Goal: Complete application form

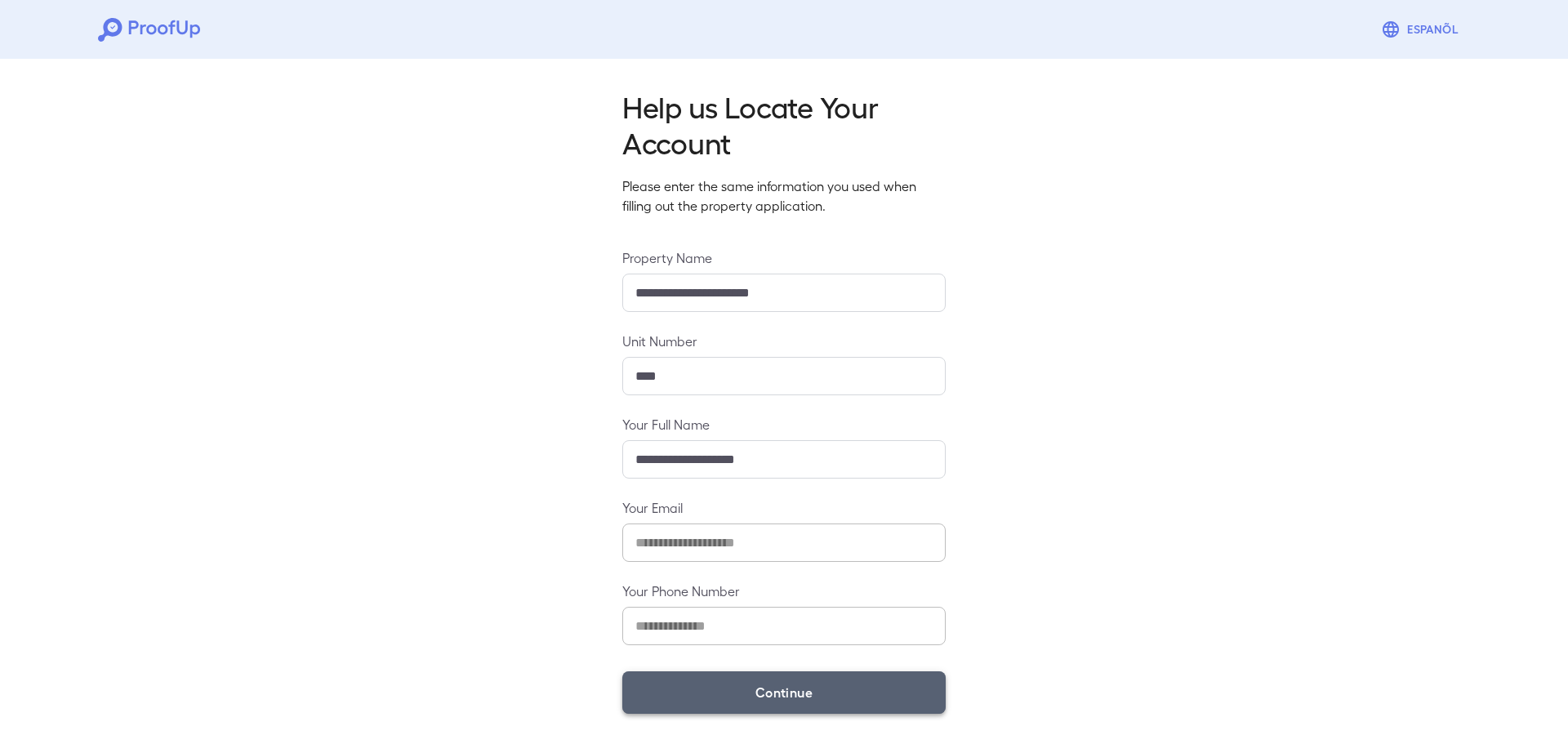
click at [794, 686] on button "Continue" at bounding box center [784, 692] width 324 height 42
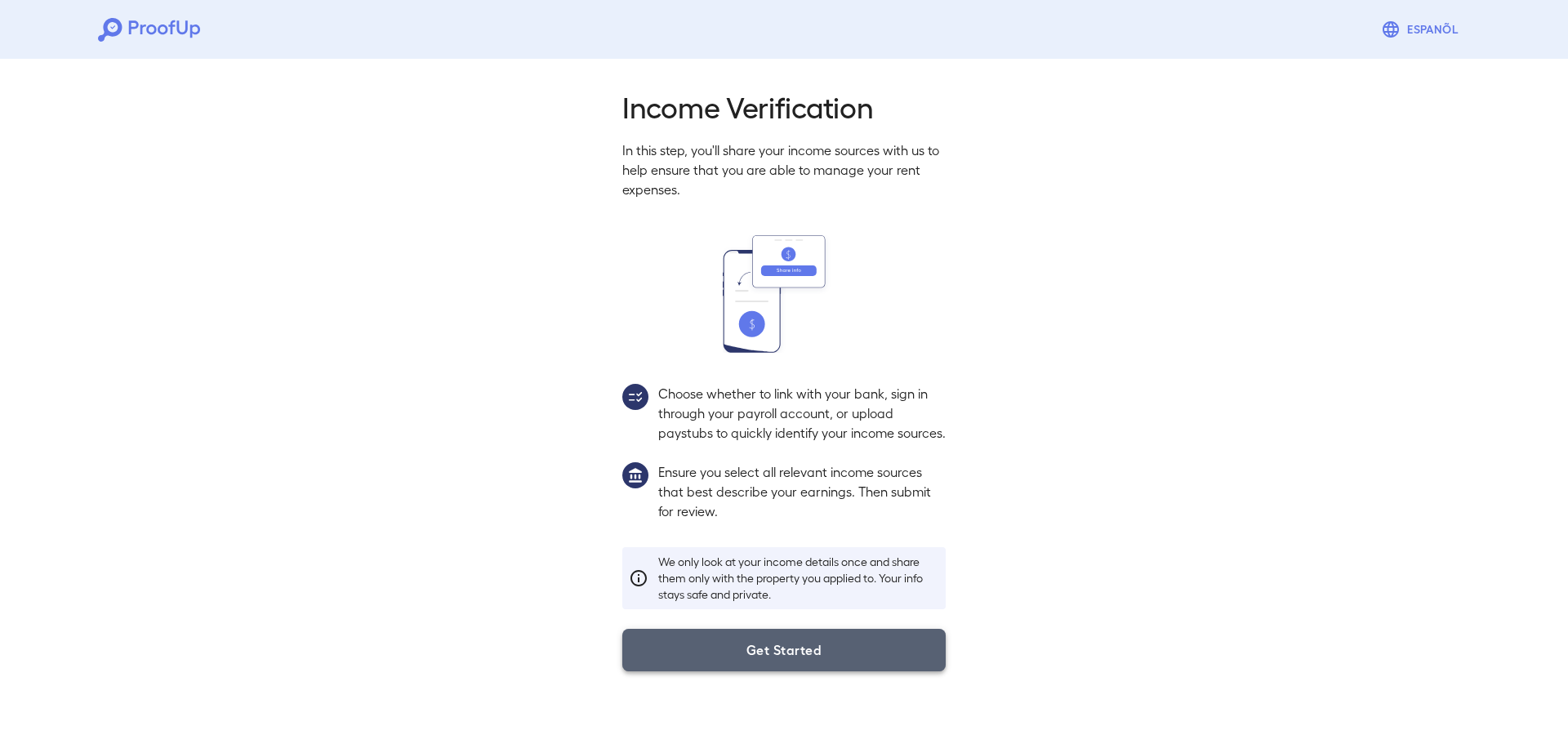
click at [825, 669] on button "Get Started" at bounding box center [784, 650] width 324 height 42
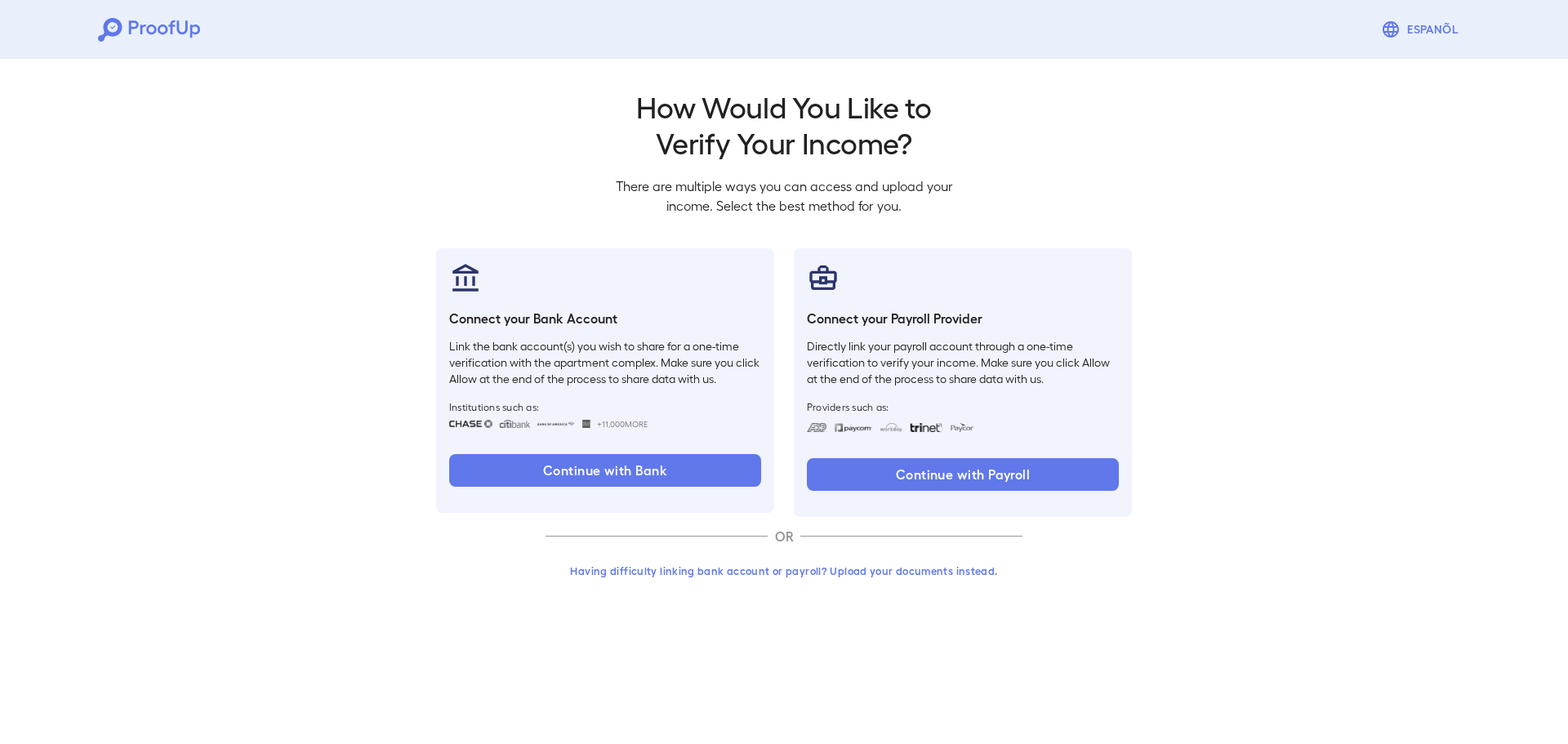
click at [860, 572] on button "Having difficulty linking bank account or payroll? Upload your documents instea…" at bounding box center [783, 570] width 477 height 30
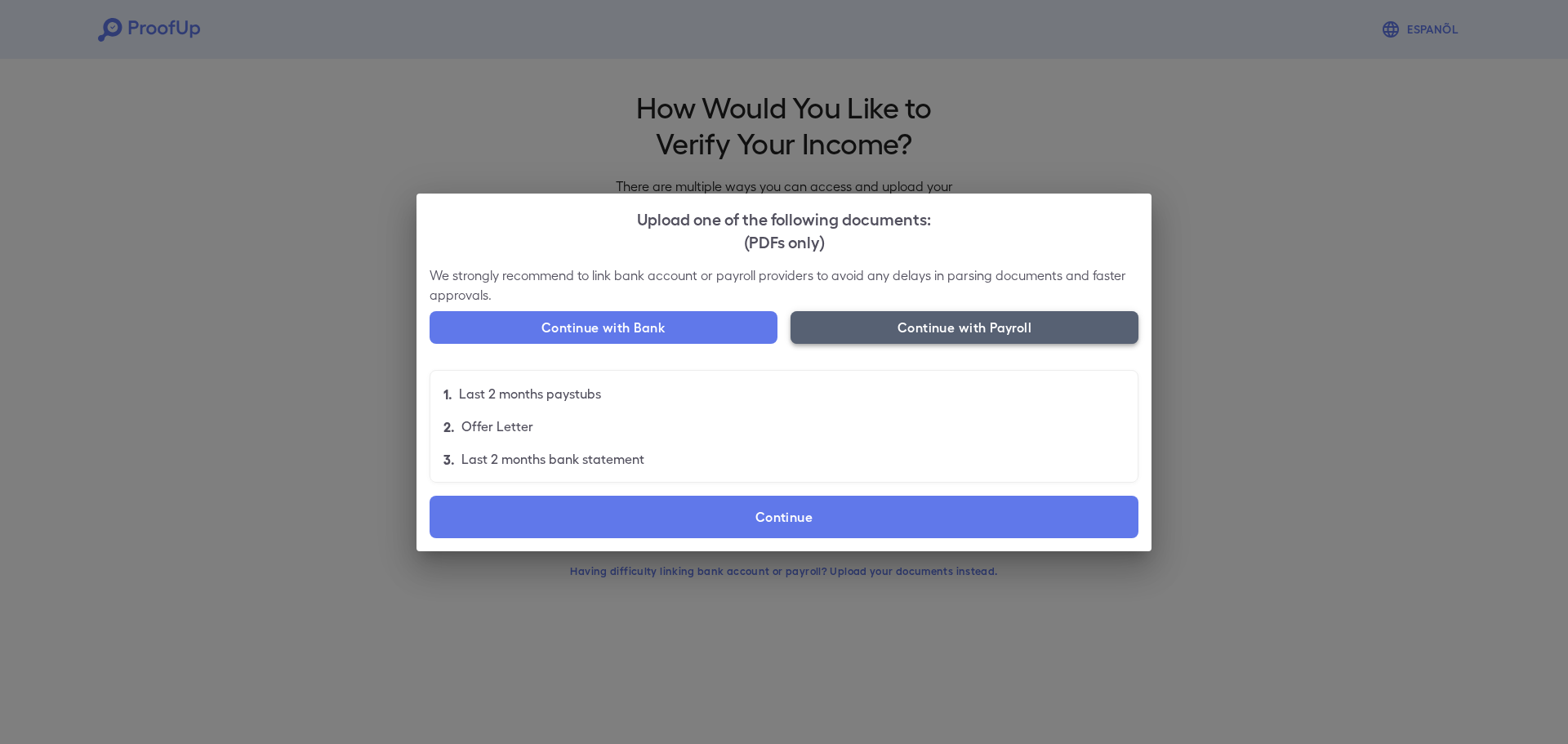
click at [979, 329] on button "Continue with Payroll" at bounding box center [964, 328] width 348 height 32
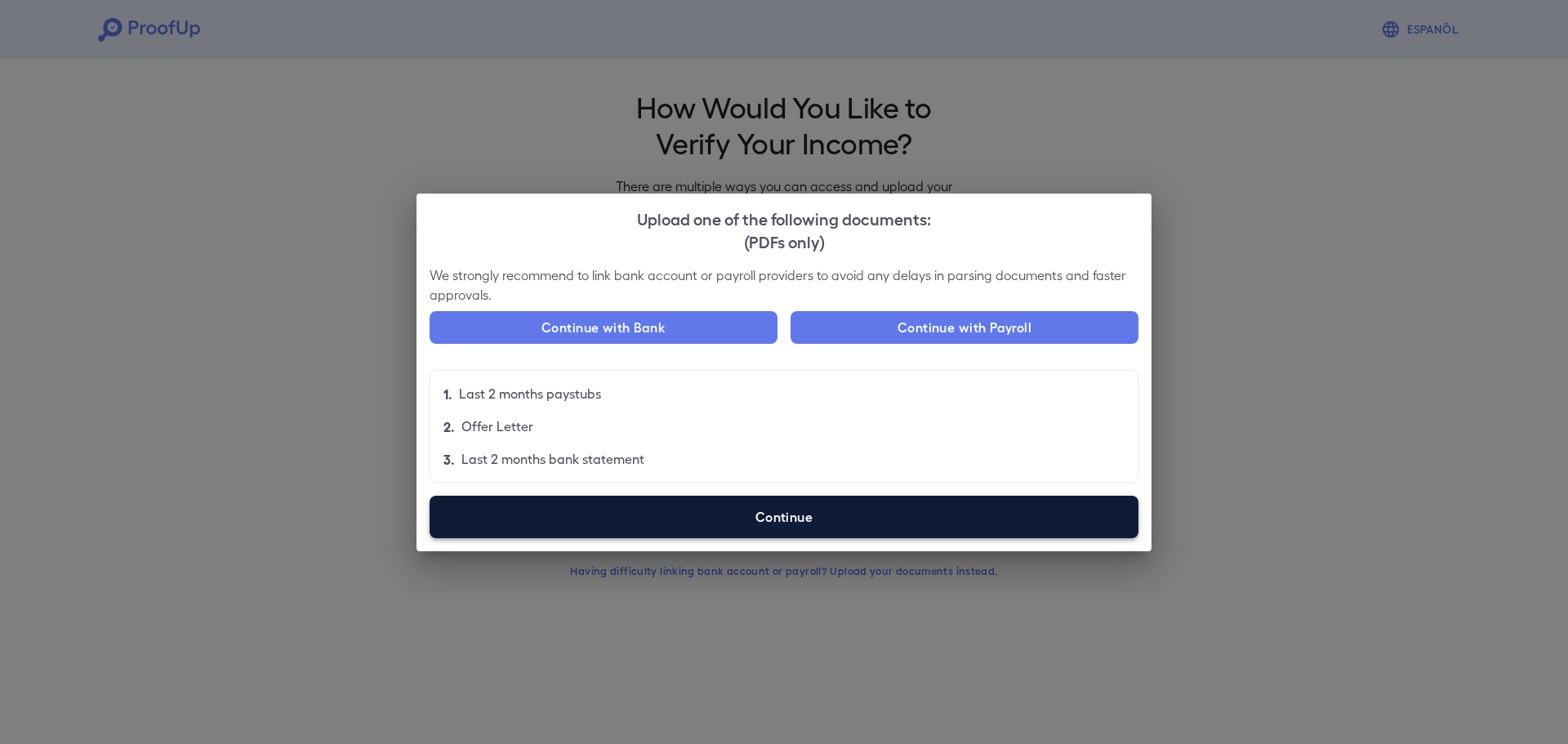
click at [839, 507] on label "Continue" at bounding box center [784, 517] width 709 height 42
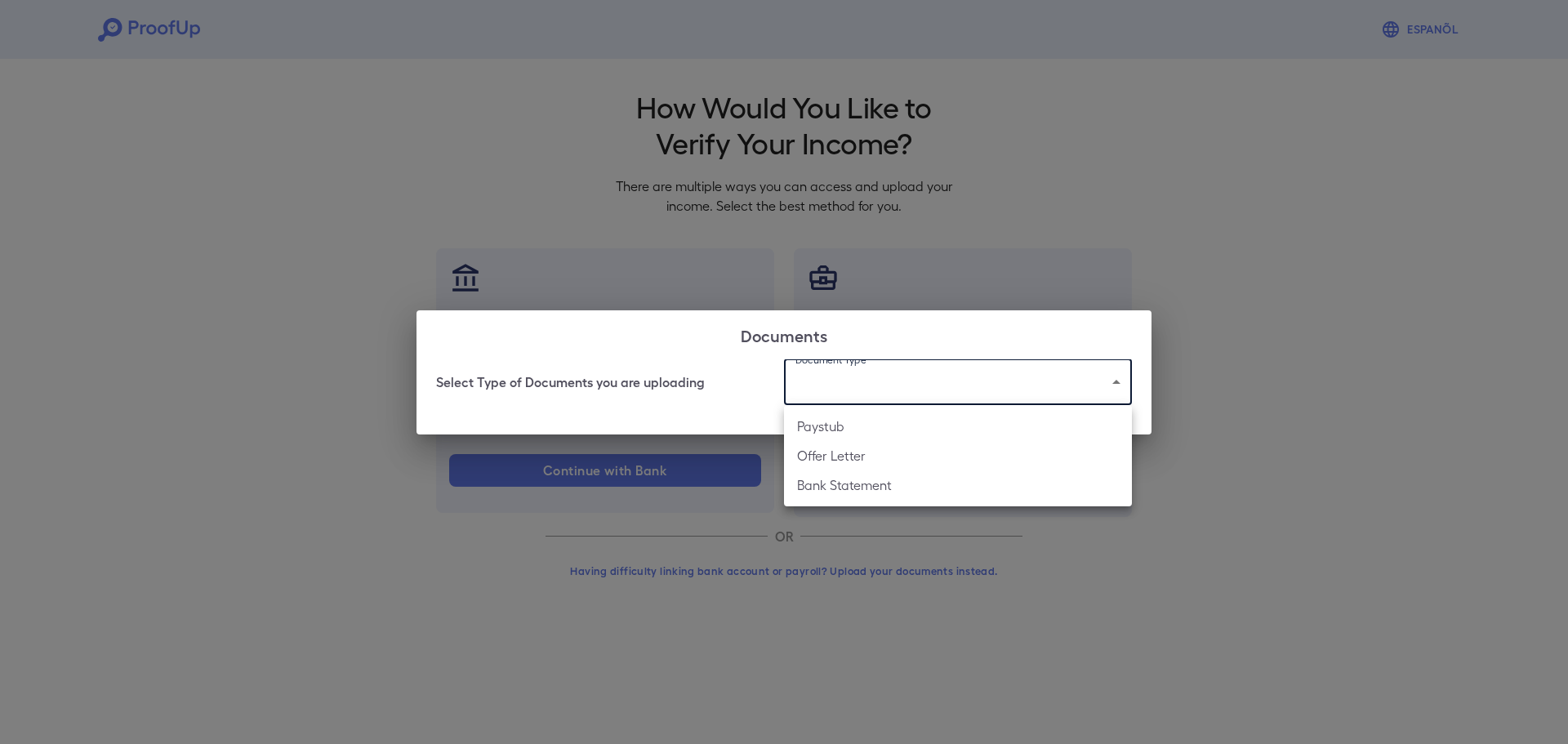
click at [877, 401] on body "Espanõl Go back How Would You Like to Verify Your Income? There are multiple wa…" at bounding box center [784, 311] width 1568 height 624
click at [872, 431] on li "Paystub" at bounding box center [958, 426] width 348 height 30
type input "*******"
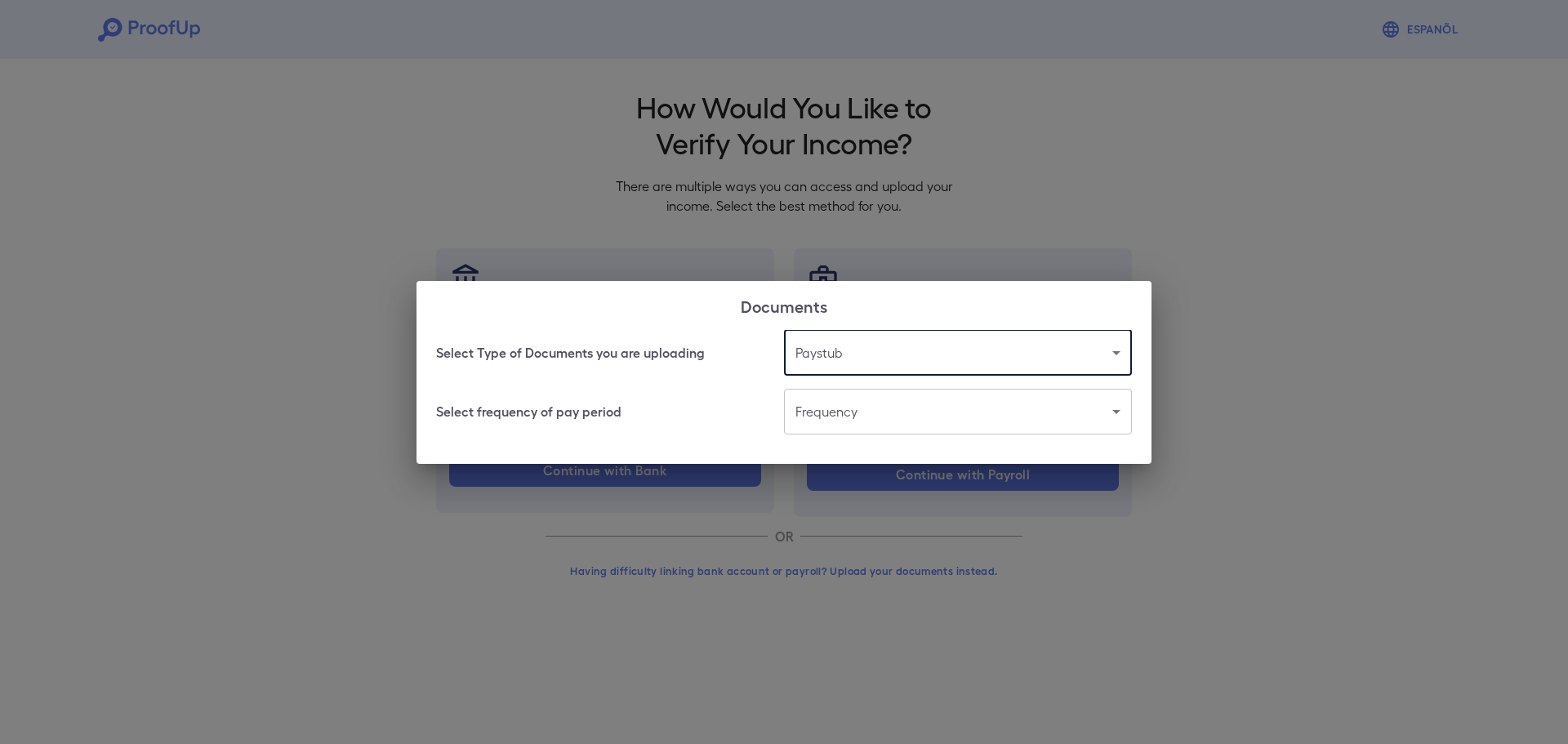
click at [831, 412] on body "Espanõl Go back How Would You Like to Verify Your Income? There are multiple wa…" at bounding box center [784, 311] width 1568 height 624
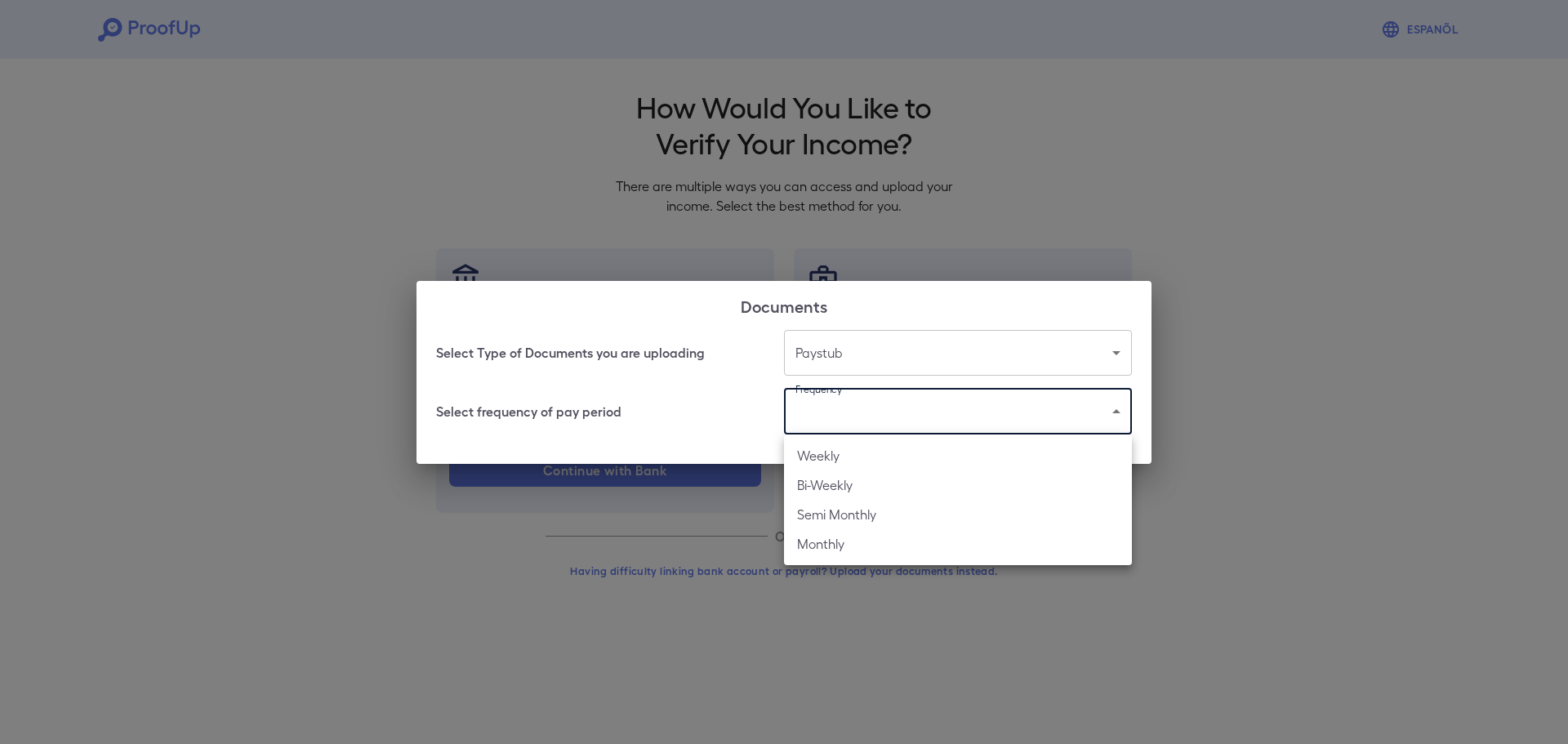
click at [834, 460] on li "Weekly" at bounding box center [958, 456] width 348 height 30
type input "******"
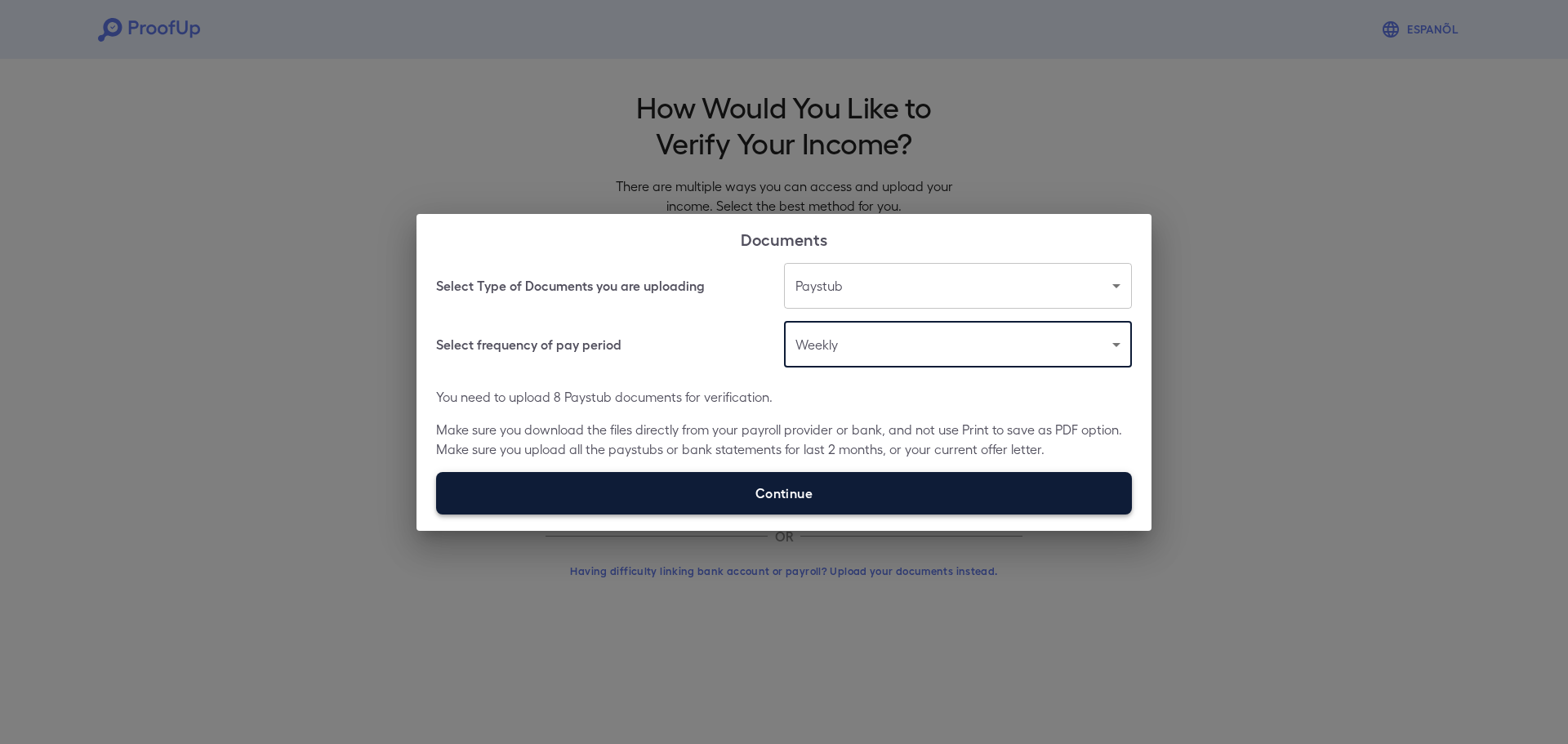
click at [797, 482] on label "Continue" at bounding box center [784, 493] width 696 height 42
click at [437, 514] on input "Continue" at bounding box center [436, 514] width 1 height 1
click at [738, 491] on label "Continue" at bounding box center [784, 493] width 696 height 42
click at [437, 514] on input "Continue" at bounding box center [436, 514] width 1 height 1
type input "**********"
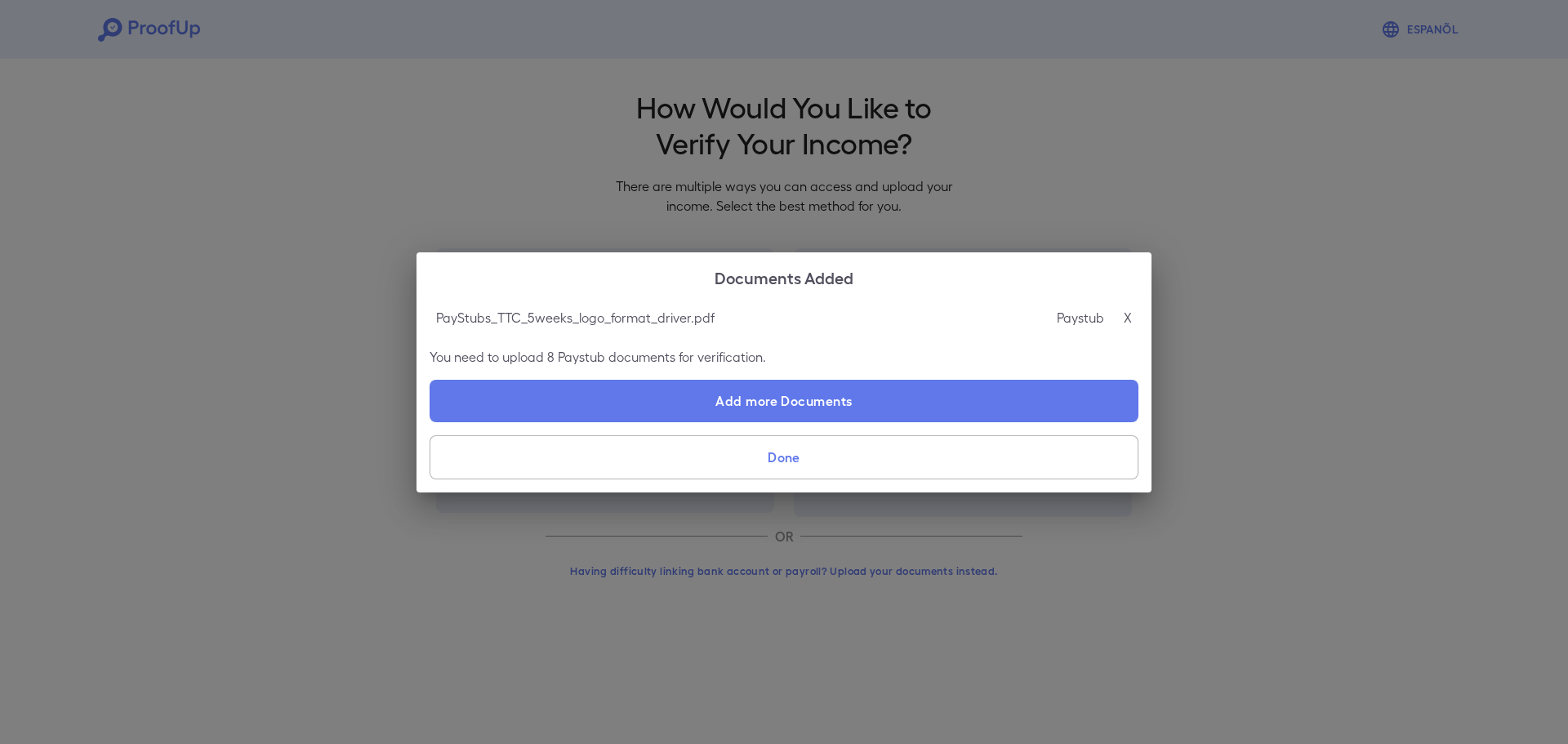
click at [772, 457] on button "Done" at bounding box center [784, 457] width 709 height 44
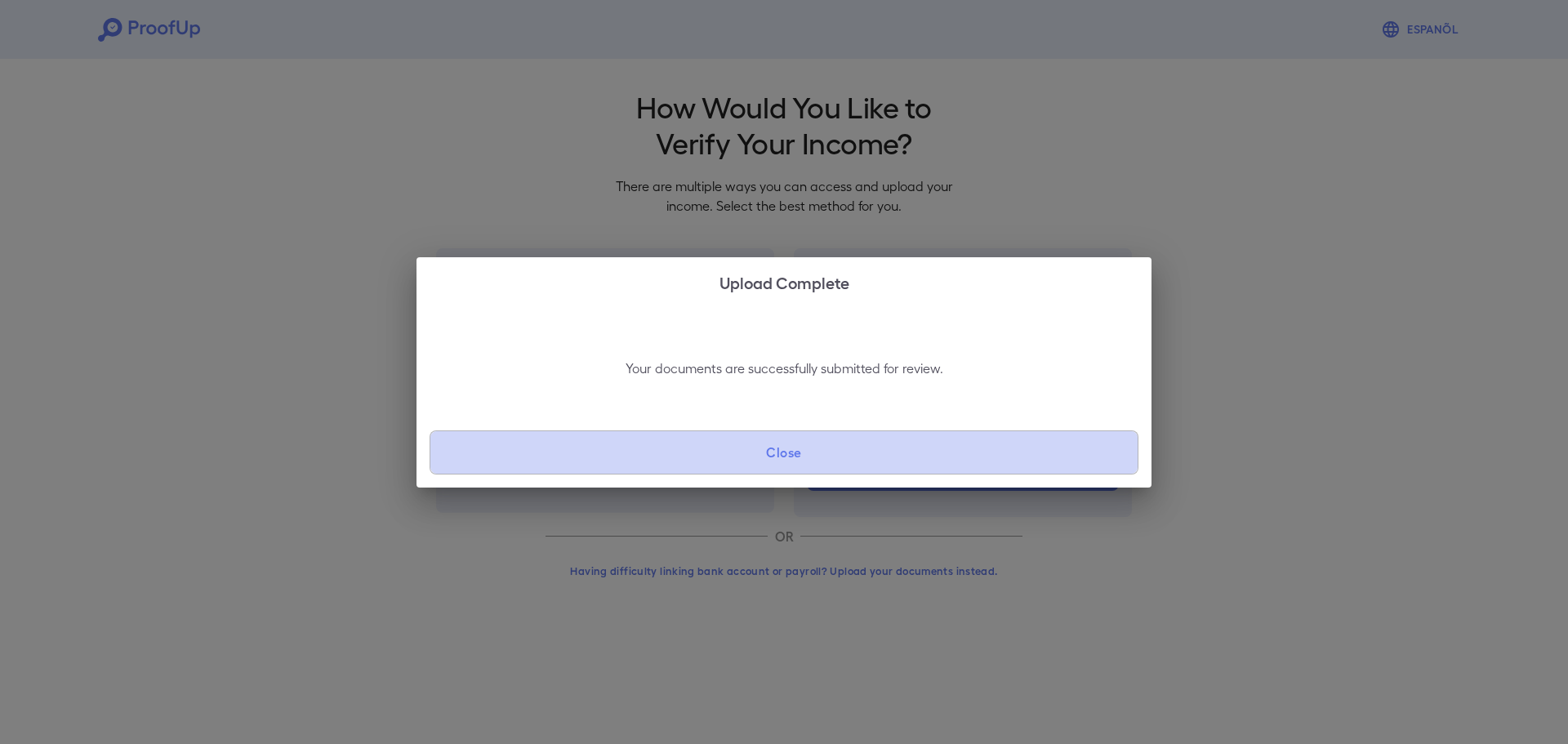
click at [750, 445] on button "Close" at bounding box center [784, 453] width 709 height 44
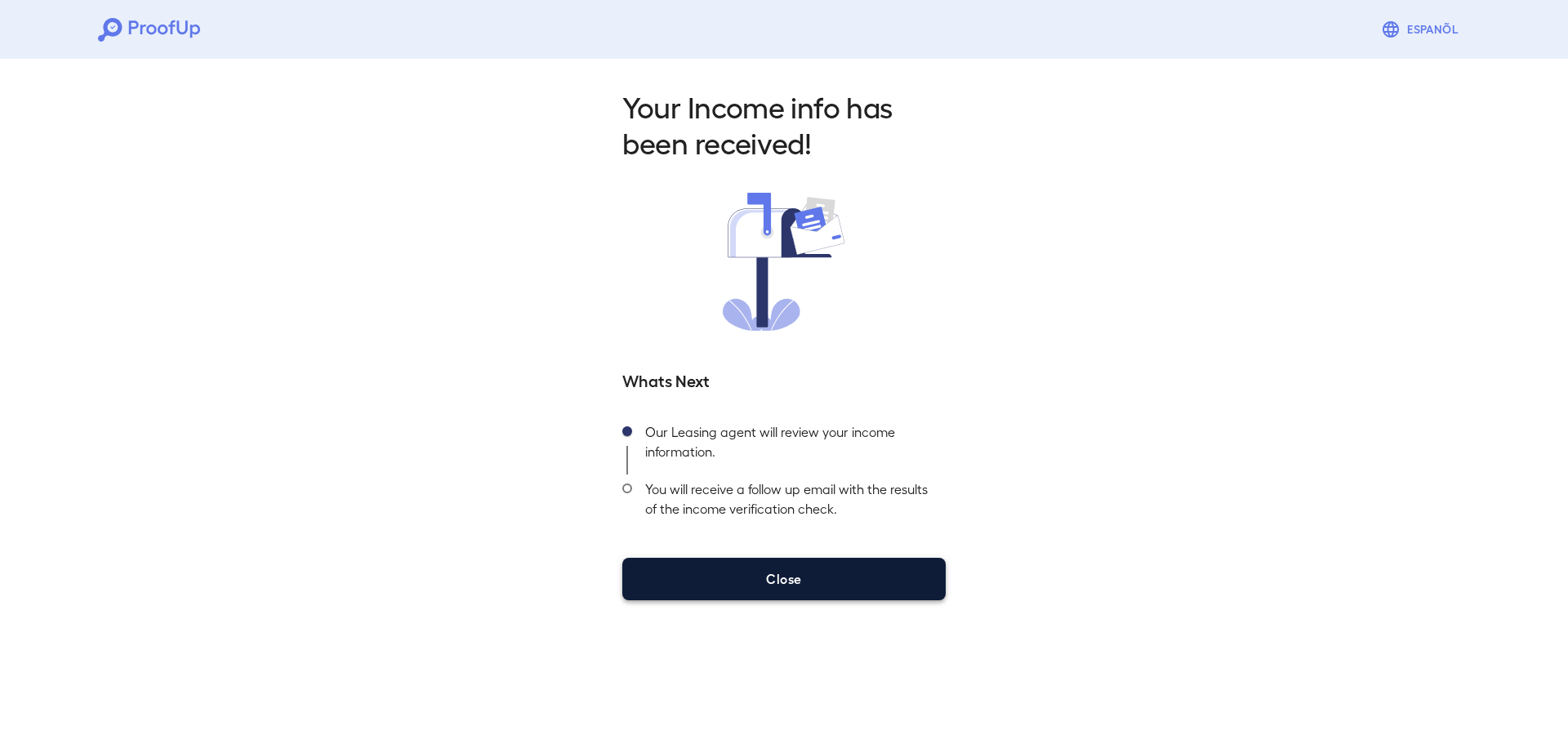
click at [822, 582] on button "Close" at bounding box center [784, 579] width 324 height 42
